Goal: Information Seeking & Learning: Understand process/instructions

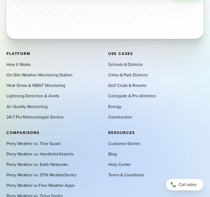
scroll to position [2224, 0]
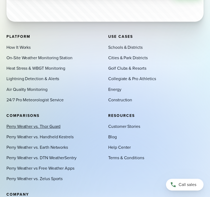
click at [34, 126] on link "Perry Weather vs. Thor Guard" at bounding box center [33, 126] width 54 height 6
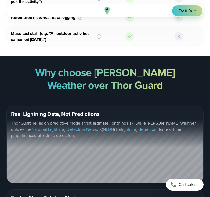
scroll to position [612, 0]
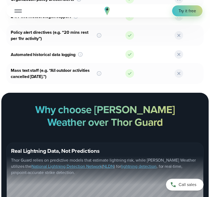
click at [22, 12] on button "Open Menu" at bounding box center [18, 11] width 13 height 10
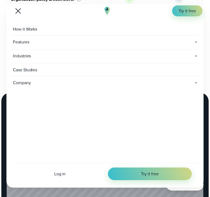
click at [41, 43] on span "Features" at bounding box center [57, 42] width 91 height 13
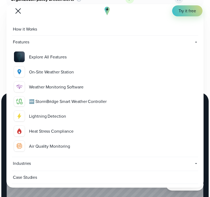
click at [40, 43] on span "Features" at bounding box center [57, 42] width 91 height 13
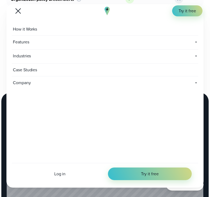
click at [46, 55] on span "Industries" at bounding box center [91, 56] width 159 height 13
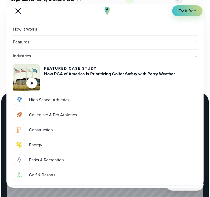
click at [46, 55] on span "Industries" at bounding box center [91, 56] width 159 height 13
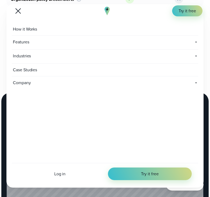
click at [53, 25] on link "How it Works" at bounding box center [105, 29] width 186 height 13
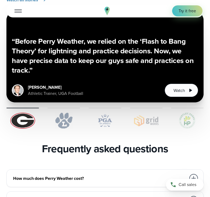
scroll to position [1265, 0]
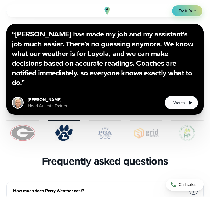
click at [21, 126] on img at bounding box center [22, 133] width 32 height 16
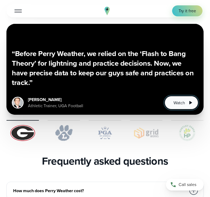
click at [192, 99] on icon "1 of 5" at bounding box center [190, 102] width 6 height 6
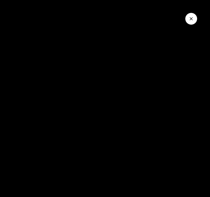
click at [189, 96] on wistia-player at bounding box center [105, 98] width 210 height 197
click at [188, 21] on button "Close Video" at bounding box center [191, 19] width 12 height 12
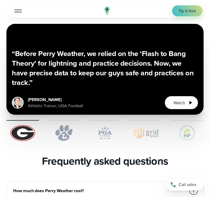
click at [148, 125] on img at bounding box center [146, 133] width 32 height 16
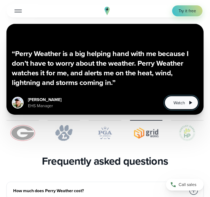
click at [178, 100] on span "Watch" at bounding box center [179, 103] width 12 height 6
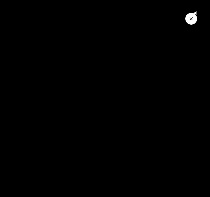
click at [150, 116] on div at bounding box center [105, 98] width 210 height 197
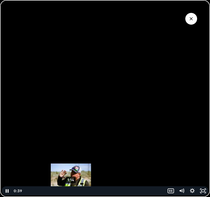
click at [71, 191] on div "1:14" at bounding box center [94, 190] width 138 height 9
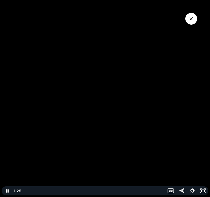
click at [140, 103] on div at bounding box center [105, 98] width 210 height 197
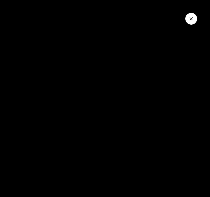
click at [193, 19] on icon "Close Video" at bounding box center [190, 18] width 5 height 5
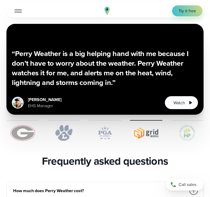
click at [184, 127] on img at bounding box center [187, 133] width 32 height 16
